Goal: Find specific page/section: Find specific page/section

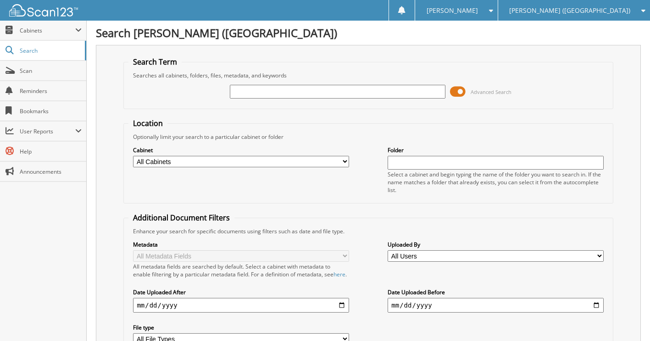
click at [329, 87] on input "text" at bounding box center [338, 92] width 216 height 14
type input "6097443"
drag, startPoint x: 290, startPoint y: 99, endPoint x: 174, endPoint y: 98, distance: 116.1
click at [174, 98] on div "6097443 Advanced Search" at bounding box center [368, 91] width 480 height 25
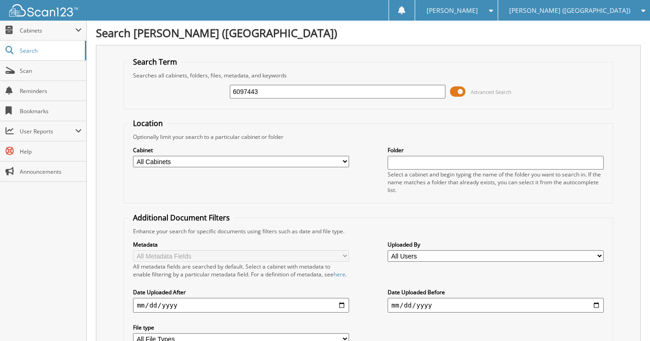
drag, startPoint x: 266, startPoint y: 87, endPoint x: 188, endPoint y: 87, distance: 77.6
click at [194, 87] on div "6097443 Advanced Search" at bounding box center [368, 91] width 480 height 25
click at [26, 69] on span "Scan" at bounding box center [51, 71] width 62 height 8
